Goal: Information Seeking & Learning: Learn about a topic

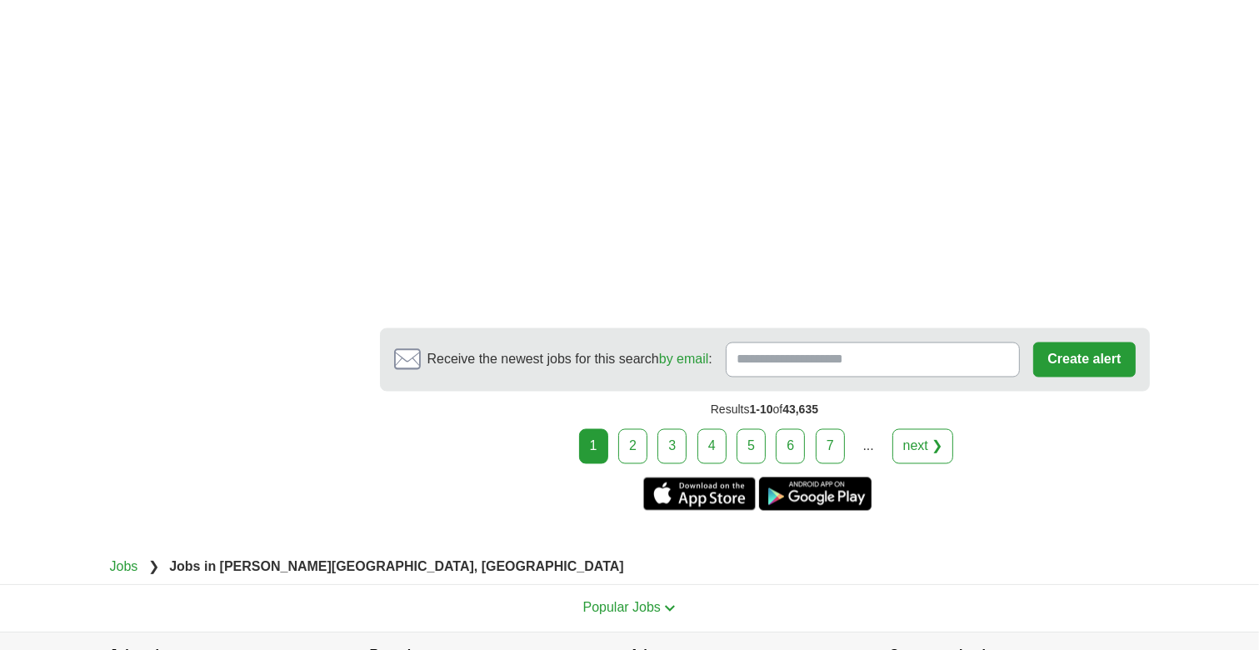
scroll to position [2916, 0]
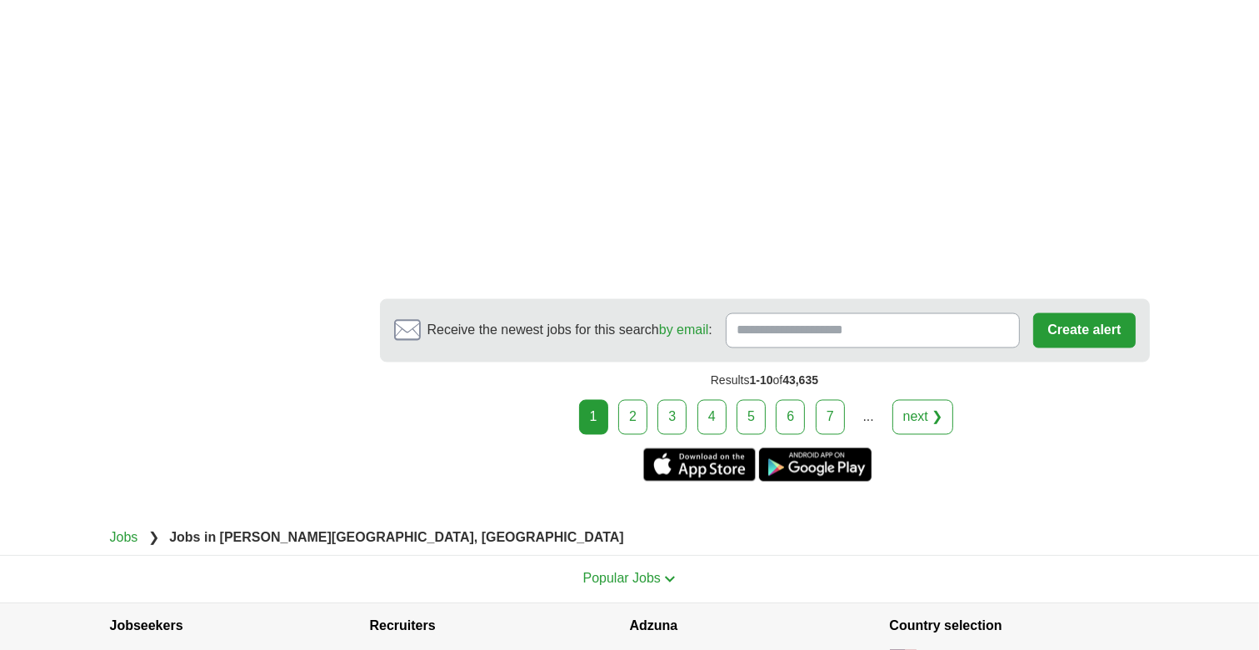
click at [641, 400] on link "2" at bounding box center [632, 417] width 29 height 35
click at [640, 400] on link "2" at bounding box center [632, 417] width 29 height 35
click at [633, 400] on link "2" at bounding box center [632, 417] width 29 height 35
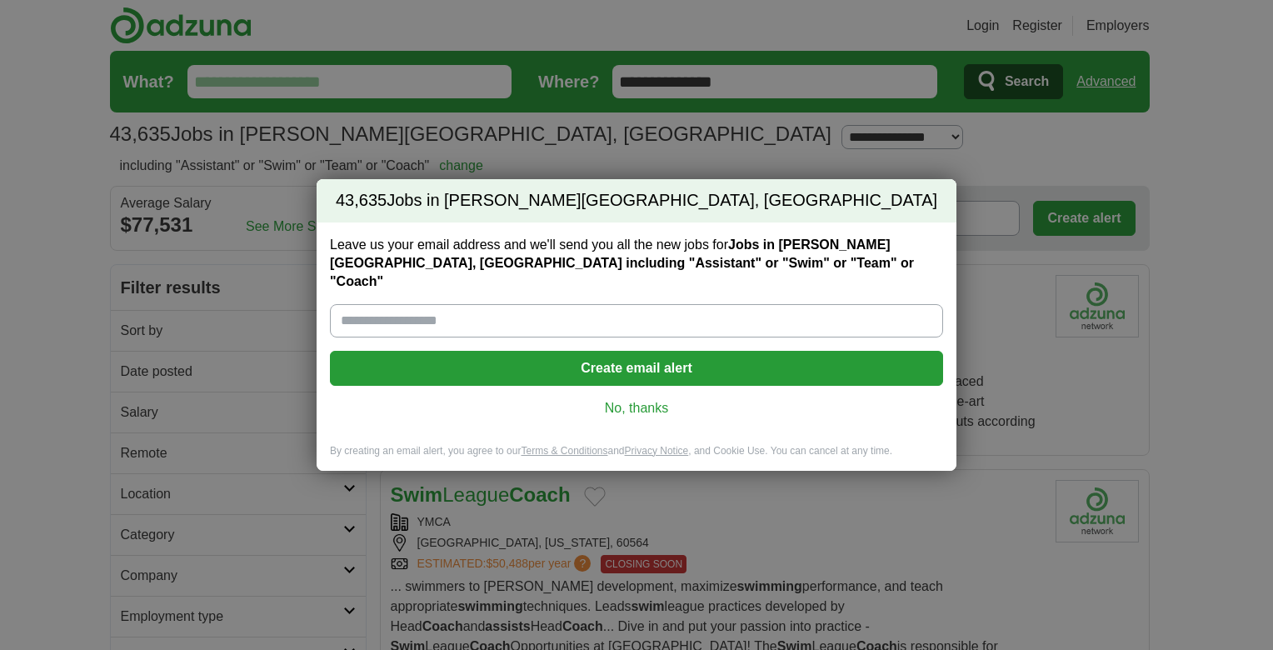
click at [617, 399] on link "No, thanks" at bounding box center [636, 408] width 587 height 18
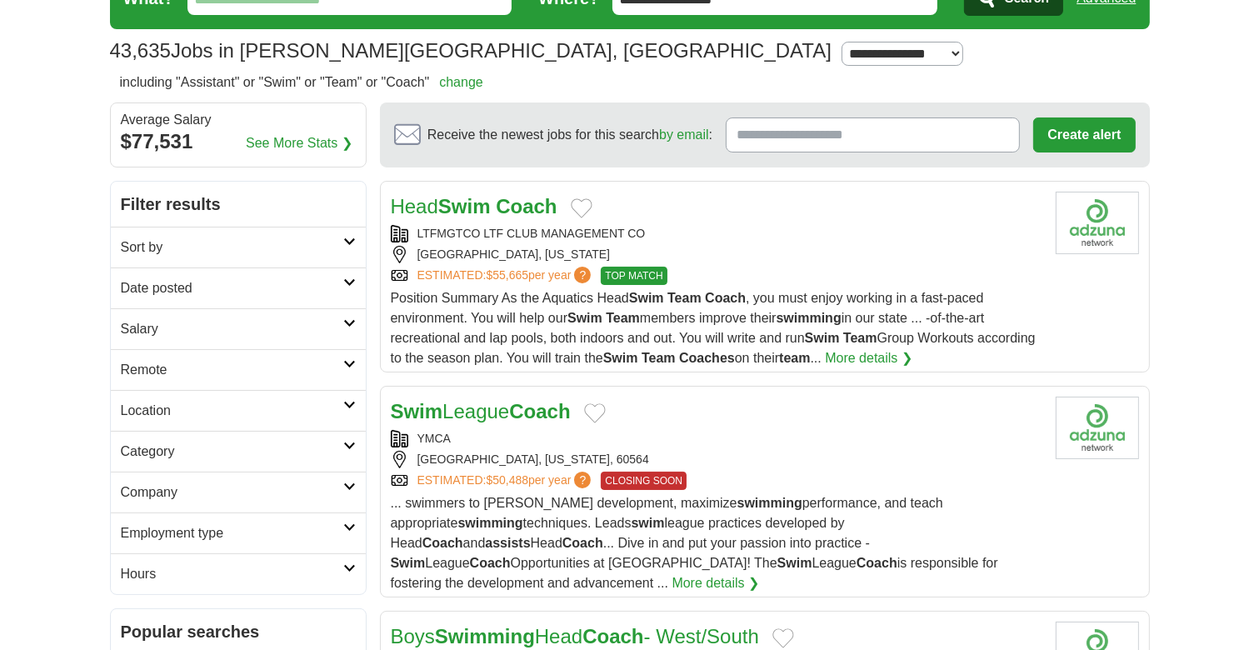
scroll to position [83, 0]
click at [515, 208] on strong "Coach" at bounding box center [526, 206] width 61 height 22
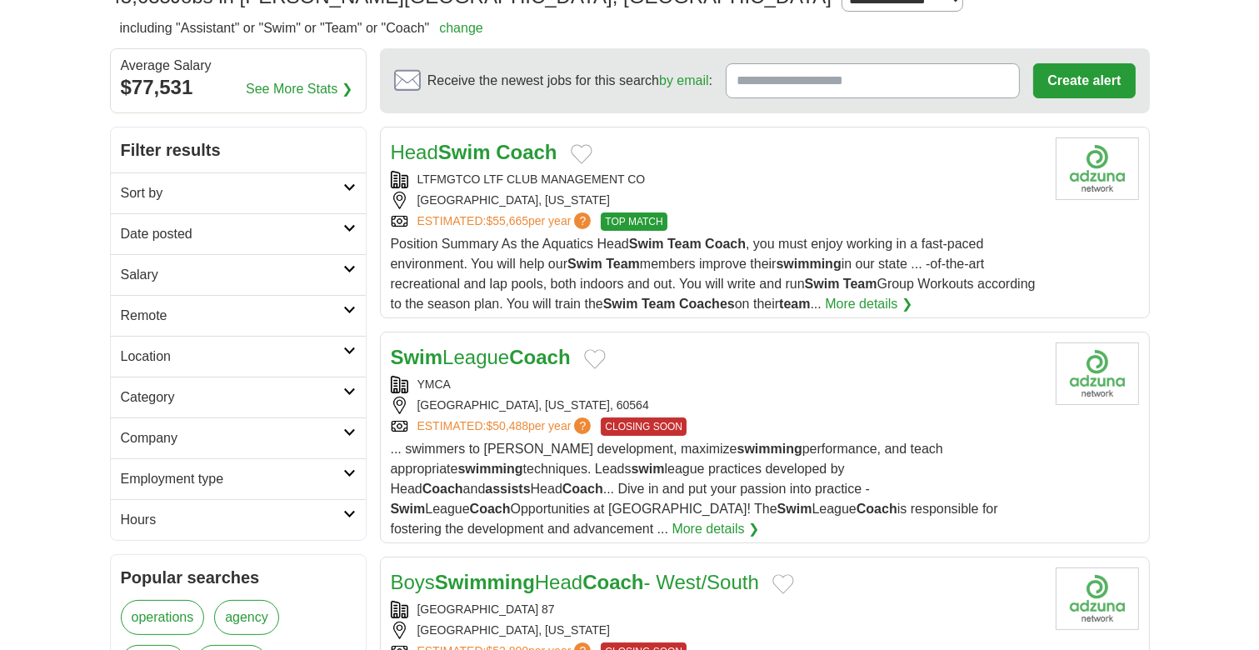
scroll to position [167, 0]
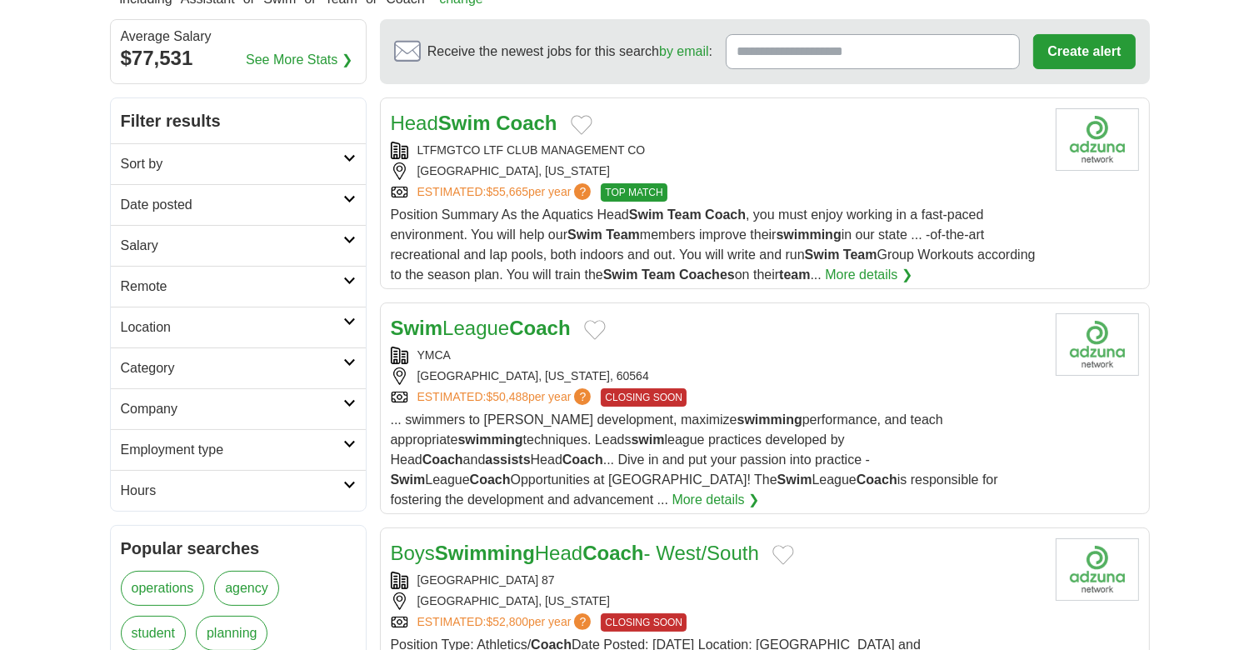
click at [476, 323] on link "Swim League Coach" at bounding box center [481, 328] width 180 height 22
